Goal: Information Seeking & Learning: Learn about a topic

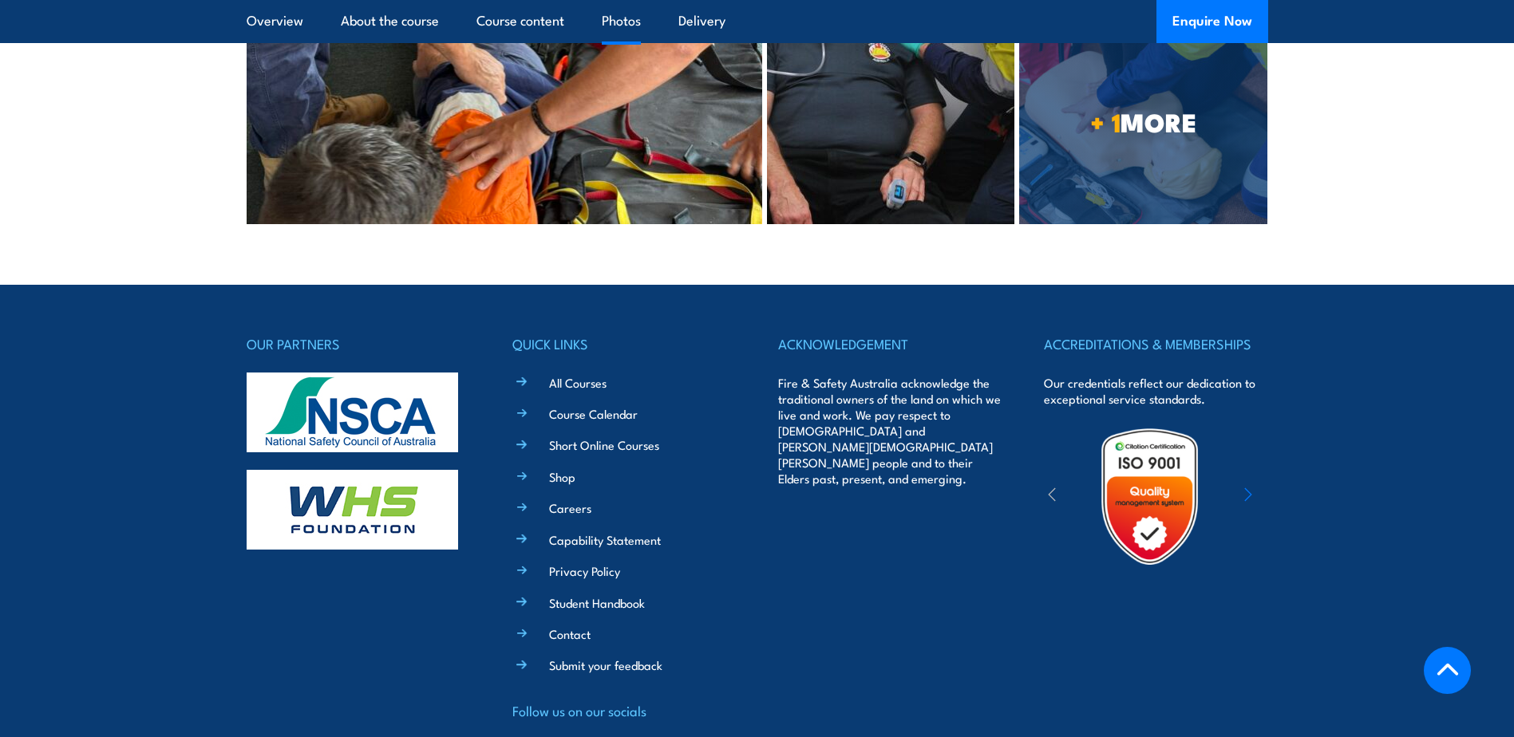
scroll to position [3542, 0]
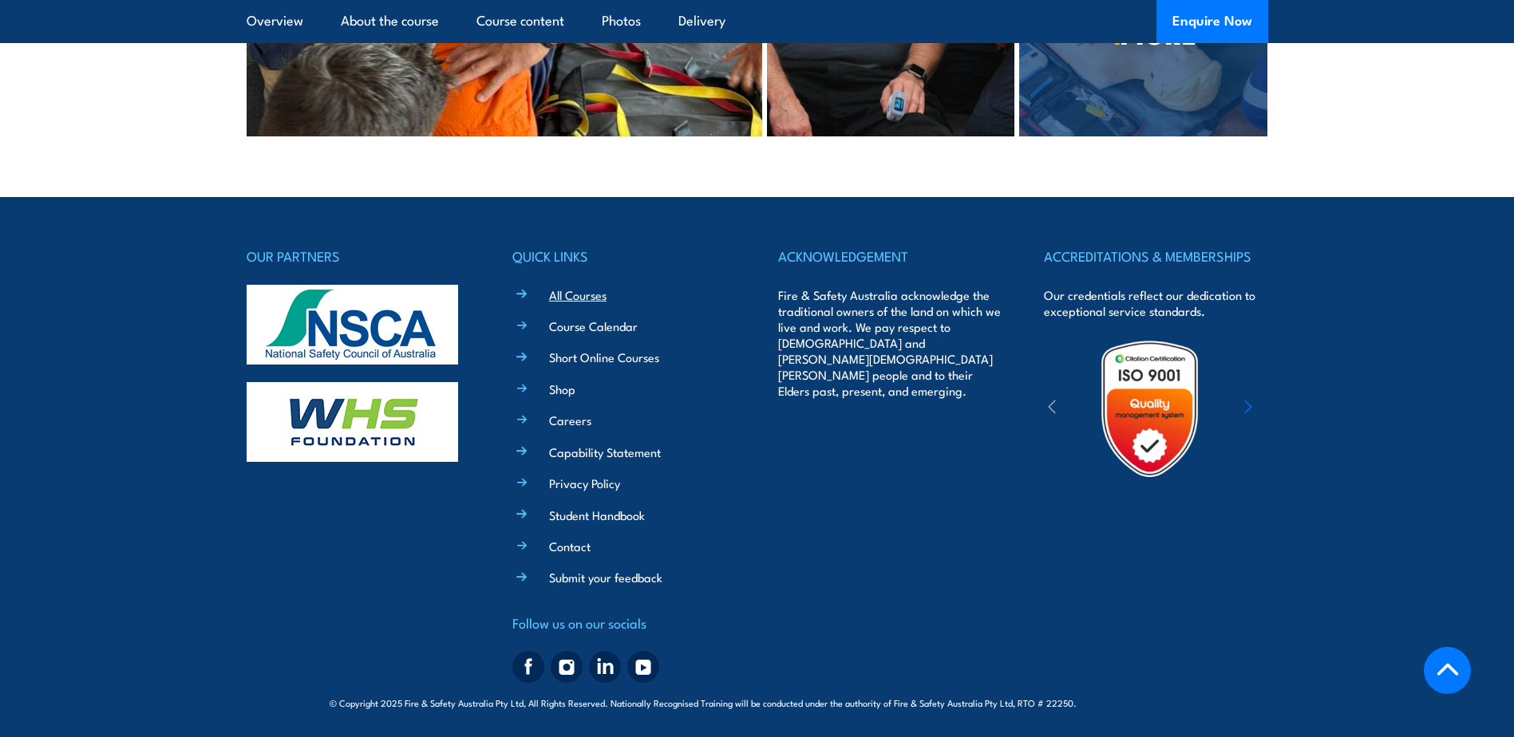
click at [588, 291] on link "All Courses" at bounding box center [577, 295] width 57 height 17
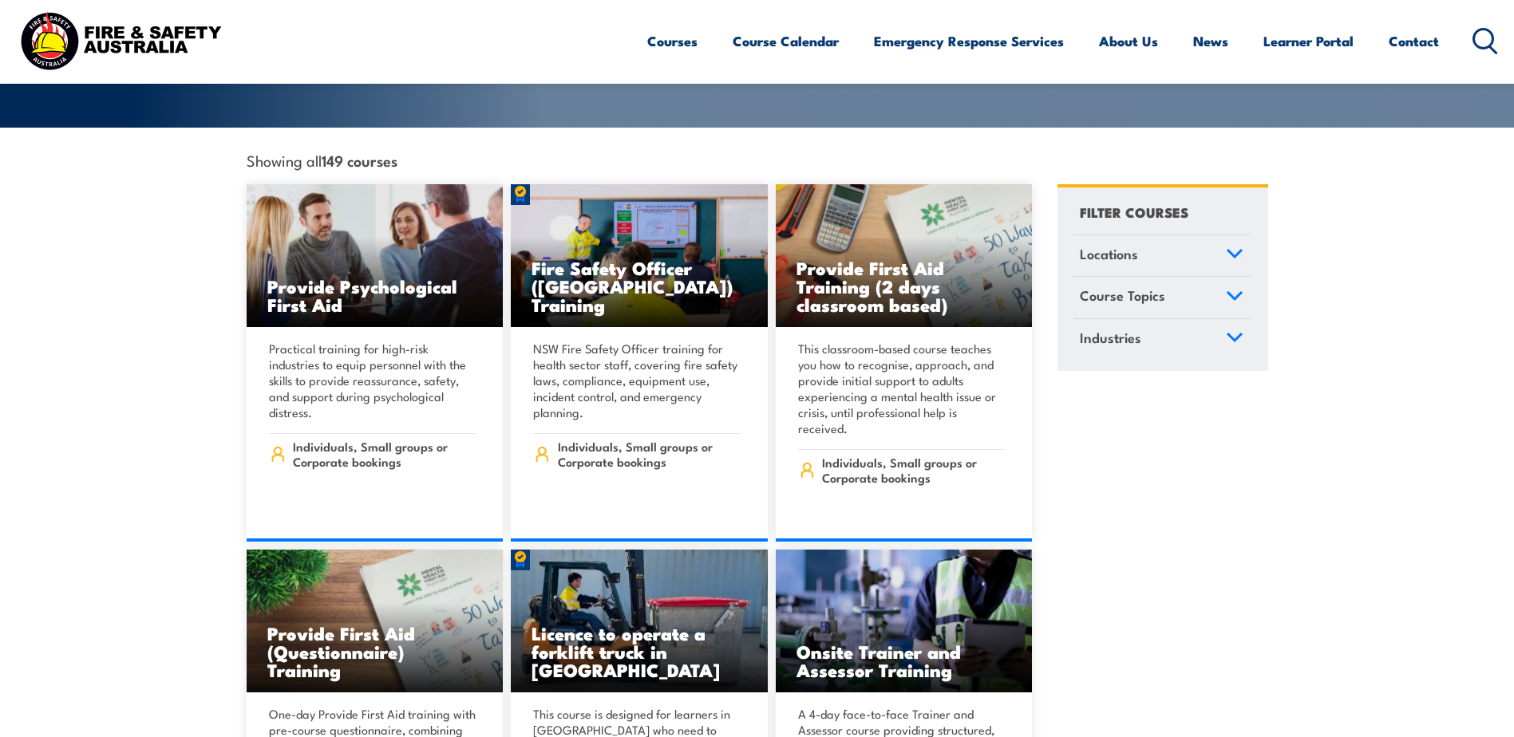
scroll to position [80, 0]
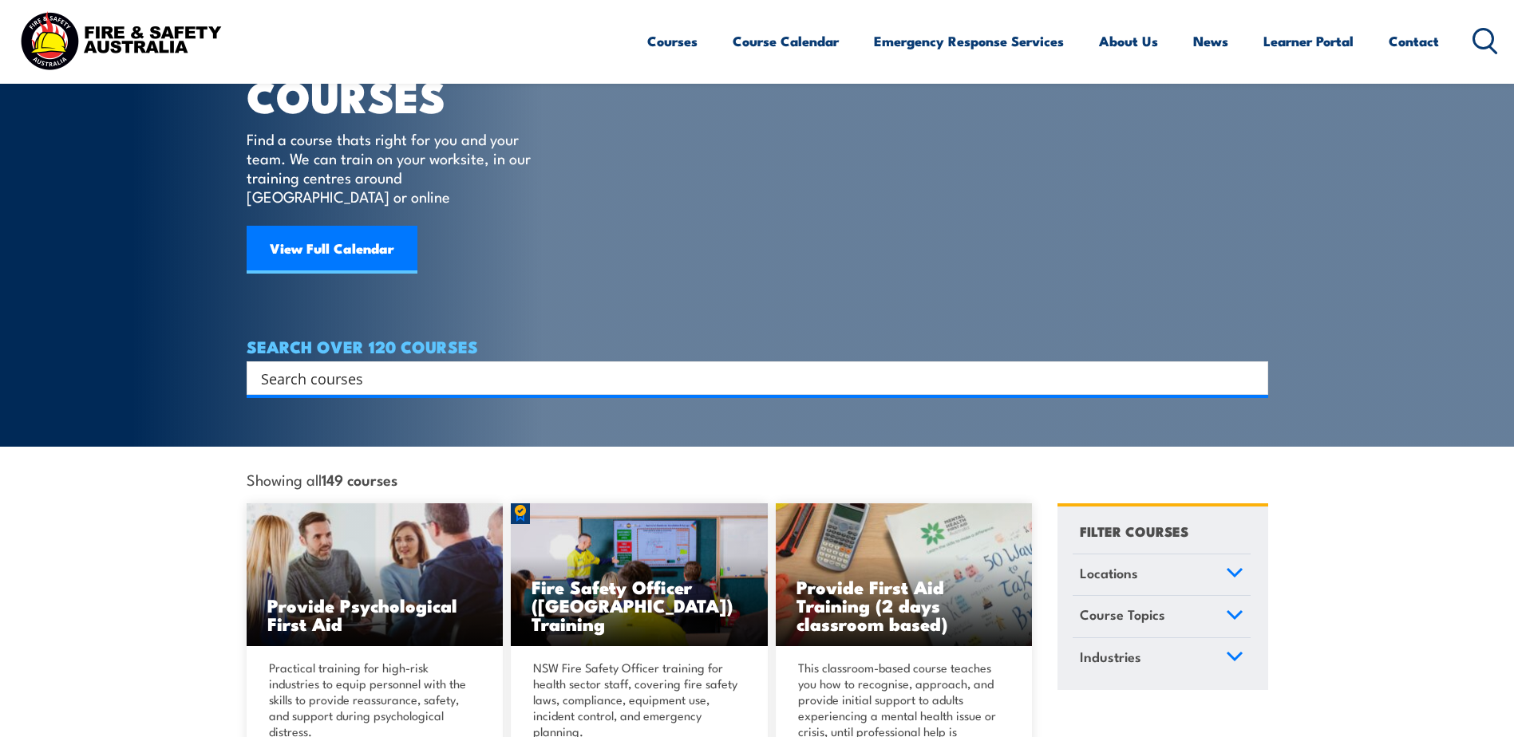
click at [477, 366] on input "Search input" at bounding box center [747, 378] width 972 height 24
type input "ALS2"
